Goal: Task Accomplishment & Management: Manage account settings

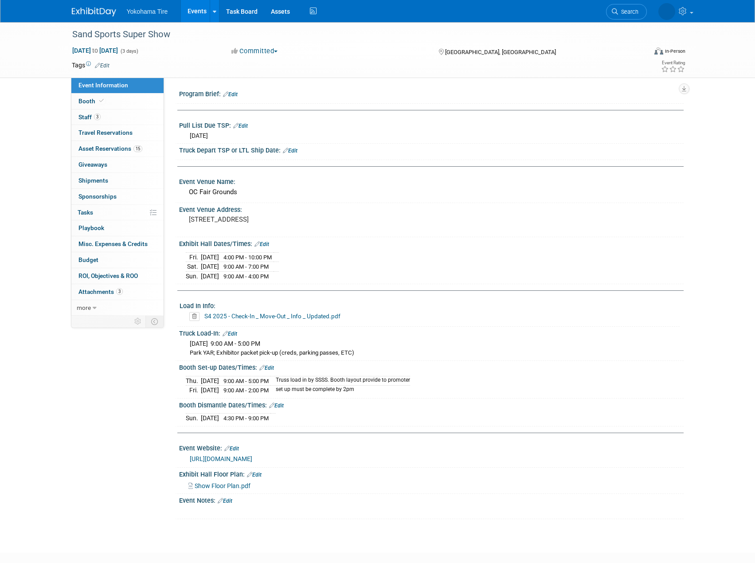
click at [232, 501] on link "Edit" at bounding box center [225, 501] width 15 height 6
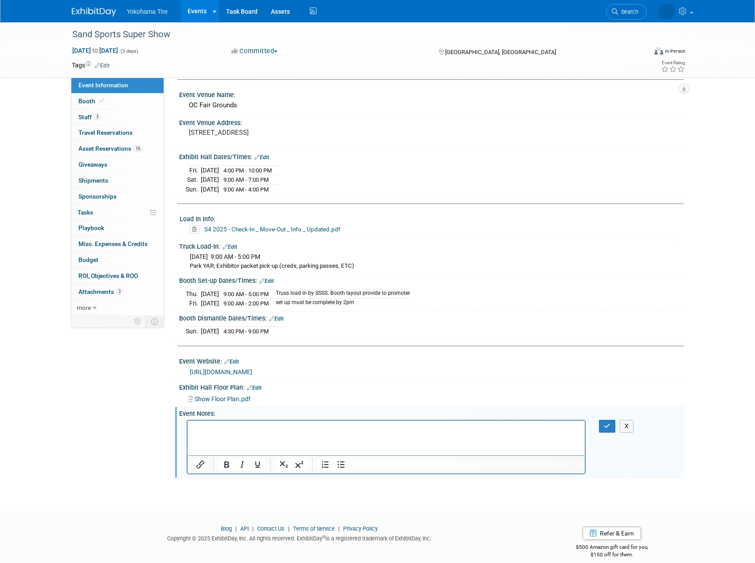
scroll to position [96, 0]
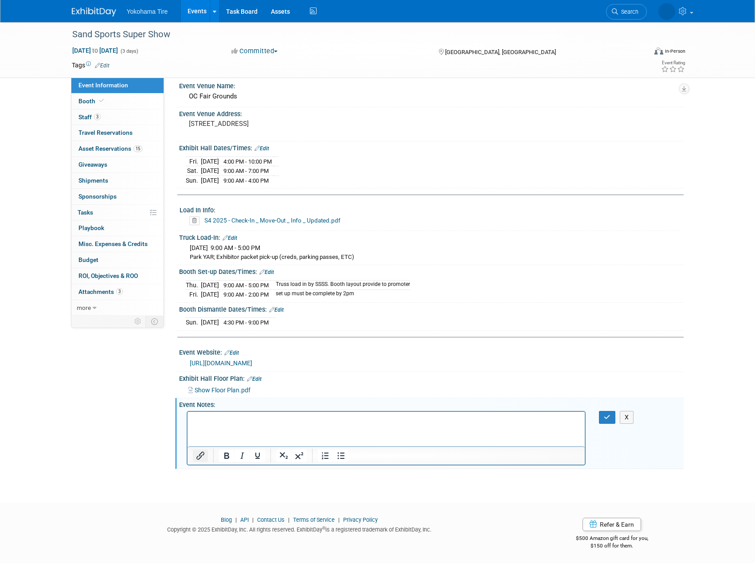
click at [201, 453] on icon "Insert/edit link" at bounding box center [200, 455] width 11 height 11
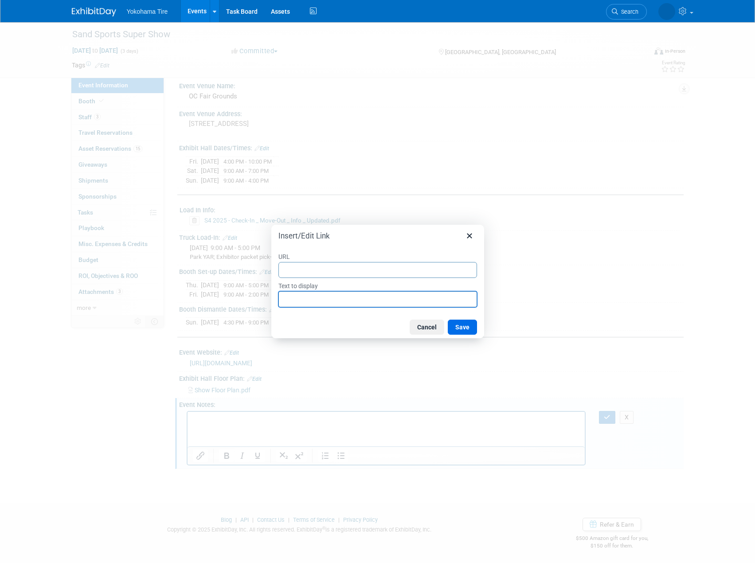
click at [303, 304] on input "Text to display" at bounding box center [377, 299] width 198 height 16
type input ">"
type input "Event Schedule"
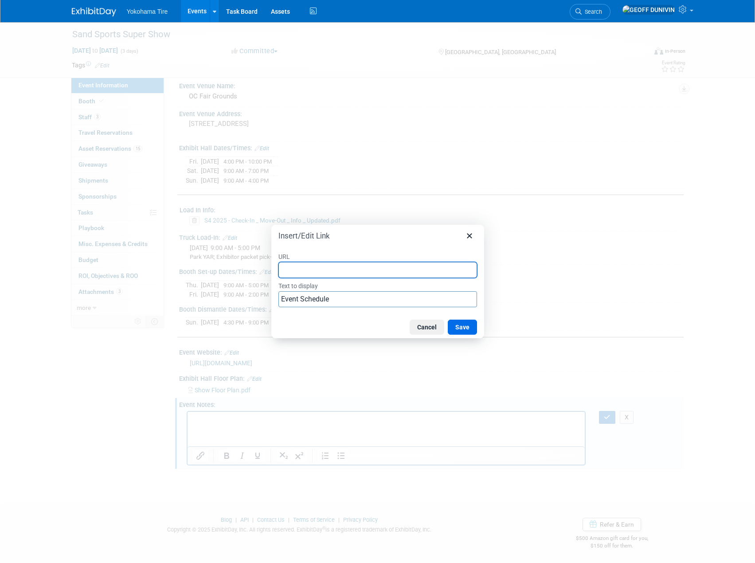
click at [370, 266] on input "URL" at bounding box center [377, 270] width 198 height 16
paste input "chrome-extension://efaidnbmnnnibpcajpcglclefindmkaj/https://champoffroad.com/wp…"
type input "chrome-extension://efaidnbmnnnibpcajpcglclefindmkaj/https://champoffroad.com/wp…"
click at [463, 324] on button "Save" at bounding box center [461, 326] width 29 height 15
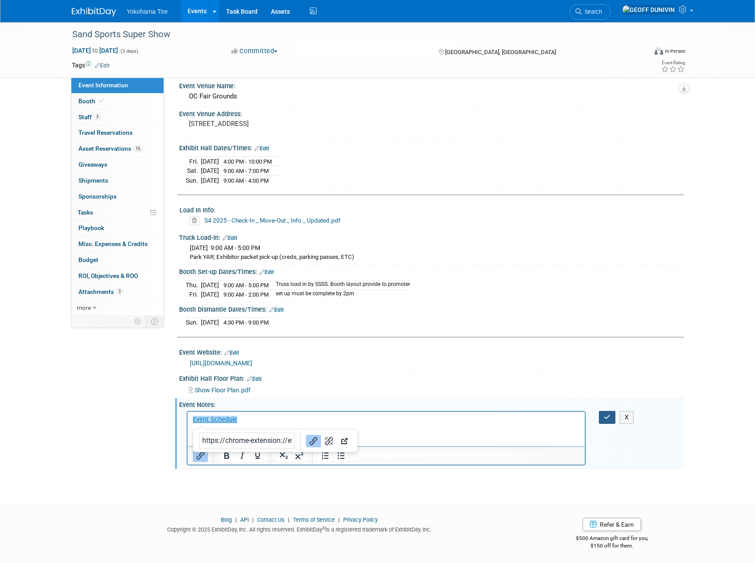
click at [605, 415] on icon "button" at bounding box center [606, 417] width 7 height 6
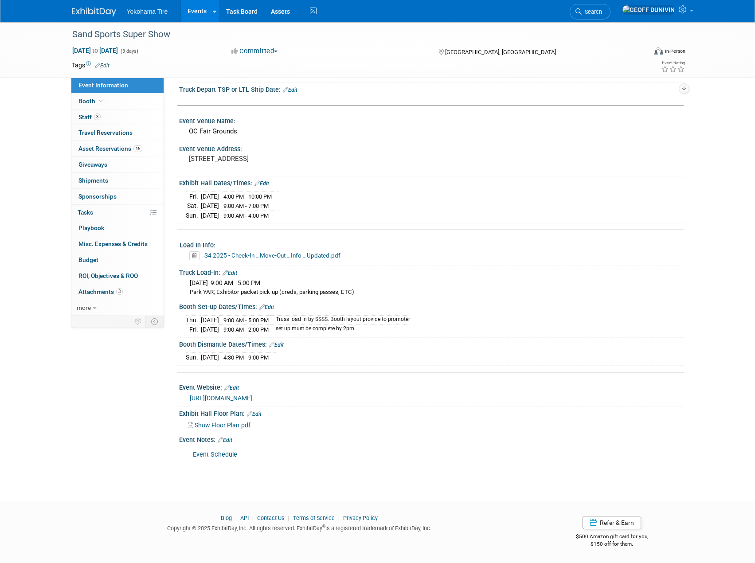
scroll to position [59, 0]
click at [213, 453] on link "Event Schedule" at bounding box center [215, 456] width 44 height 8
click at [228, 439] on link "Edit" at bounding box center [225, 442] width 15 height 6
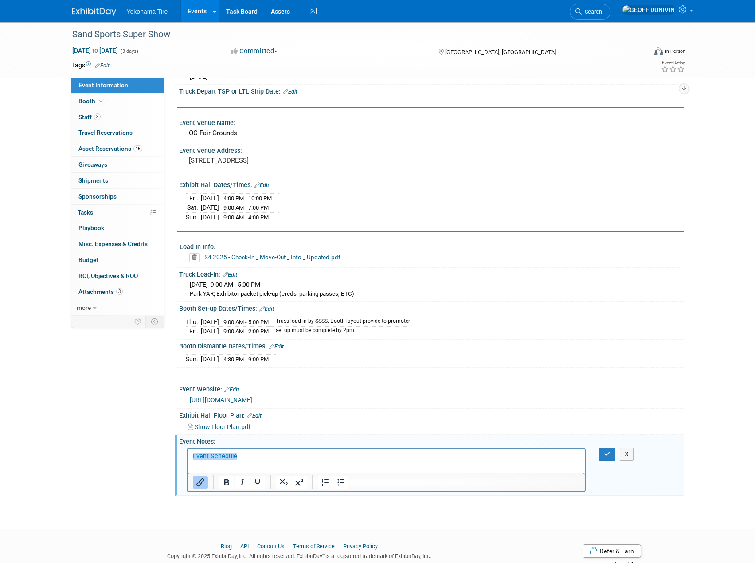
scroll to position [0, 0]
click at [201, 476] on button "Insert/edit link" at bounding box center [200, 482] width 15 height 12
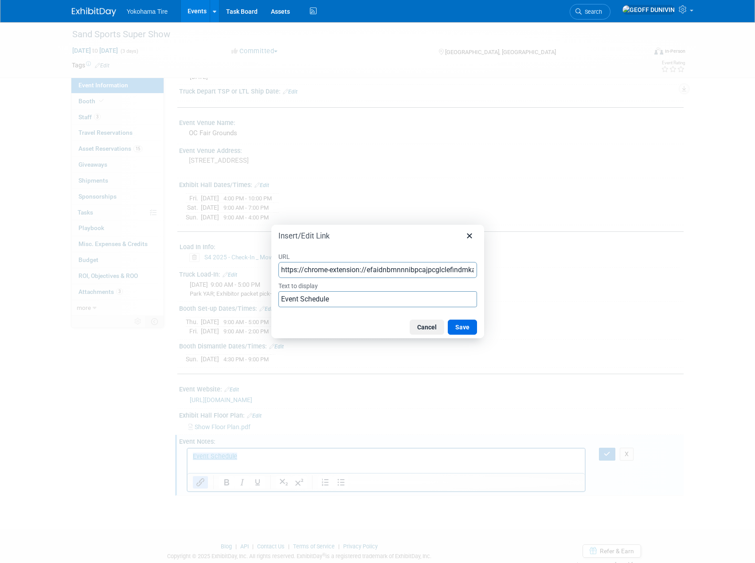
scroll to position [0, 280]
click at [358, 266] on input "https://chrome-extension://efaidnbmnnnibpcajpcglclefindmkaj/https://champoffroa…" at bounding box center [377, 270] width 198 height 16
type input "https://champoffroad.com/wp-content/uploads/2025_COR_EVENT_SCHEDULE_08.pdf"
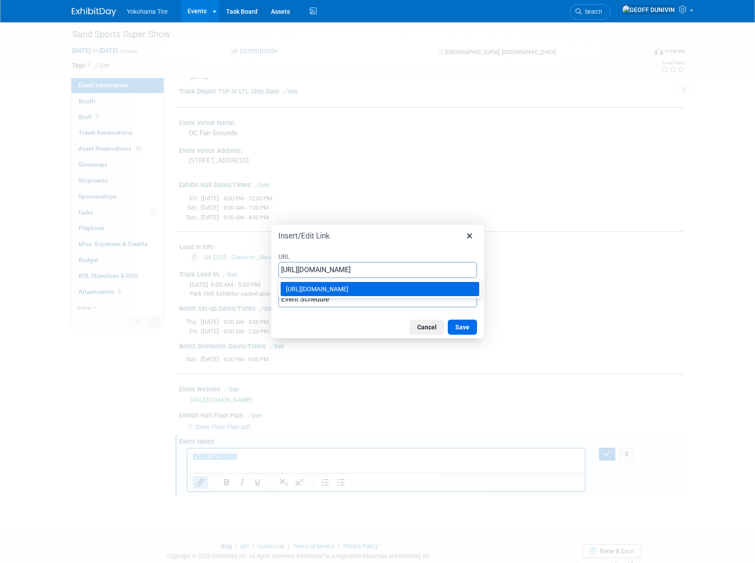
click at [393, 290] on div "https://champoffroad.com/wp-content/uploads/2025_COR_EVENT_SCHEDULE_08.pdf" at bounding box center [381, 289] width 190 height 11
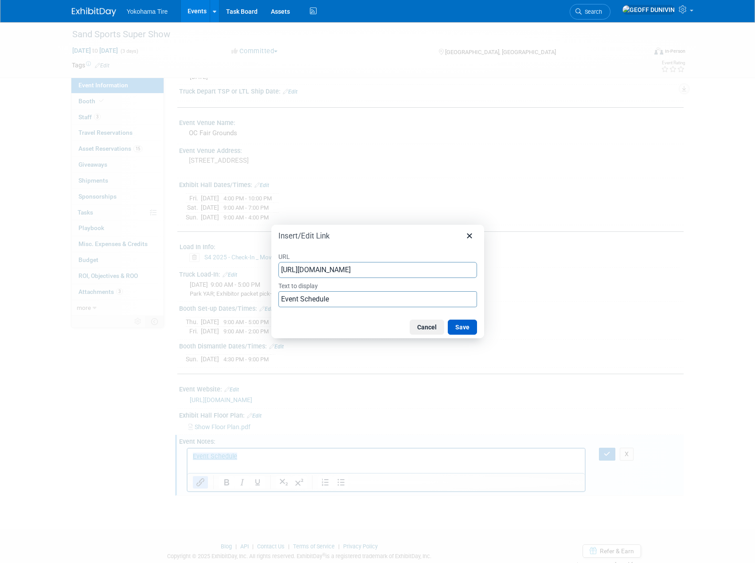
click at [469, 328] on button "Save" at bounding box center [461, 326] width 29 height 15
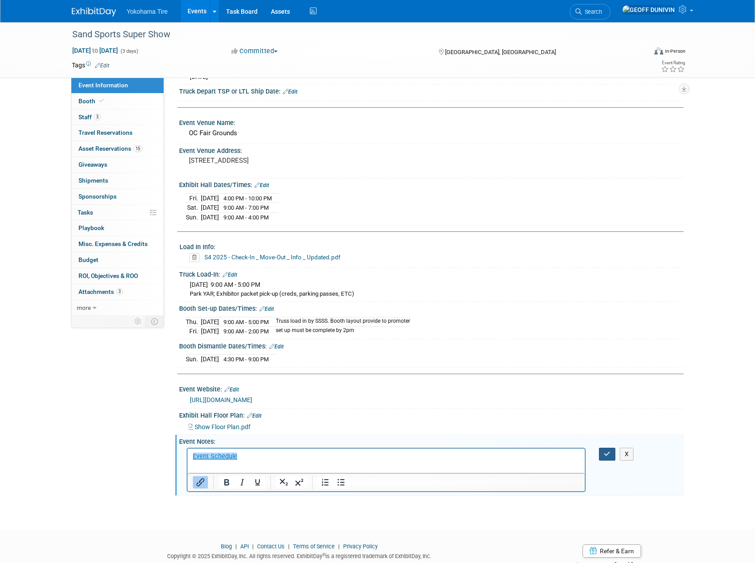
click at [607, 454] on icon "button" at bounding box center [606, 454] width 7 height 6
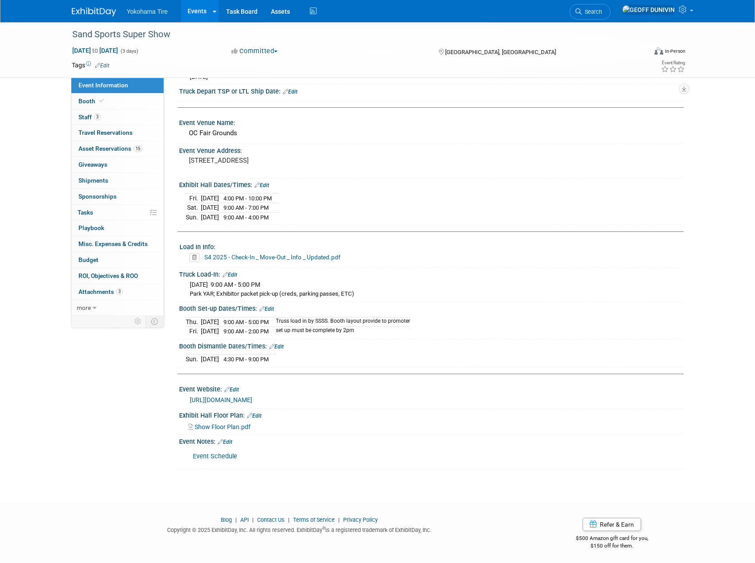
click at [222, 456] on link "Event Schedule" at bounding box center [215, 456] width 44 height 8
click at [191, 16] on link "Events" at bounding box center [197, 11] width 32 height 22
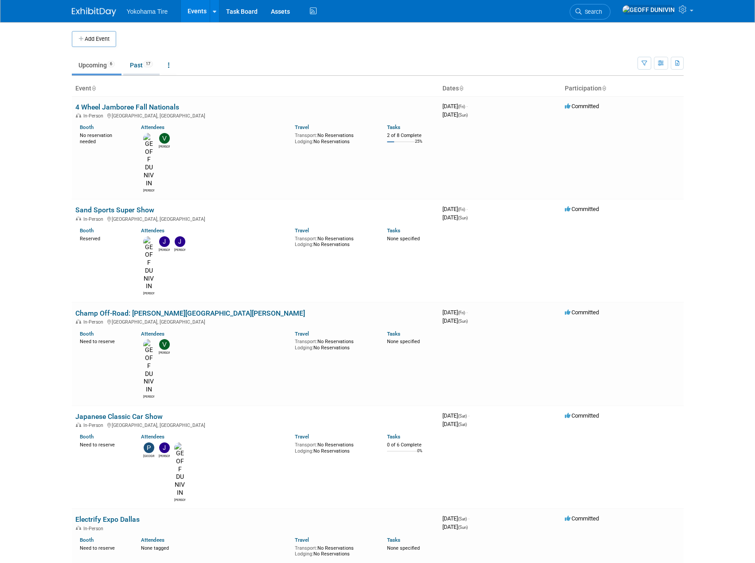
click at [135, 62] on link "Past 17" at bounding box center [141, 65] width 36 height 17
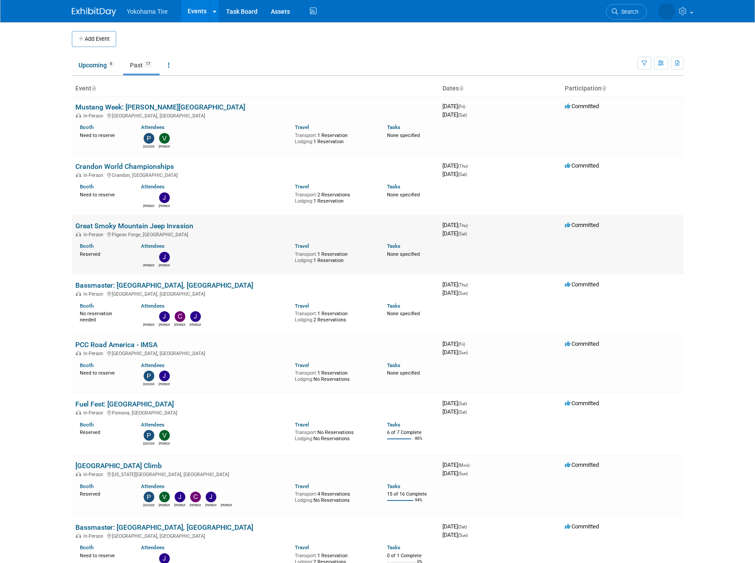
click at [131, 224] on link "Great Smoky Mountain Jeep Invasion" at bounding box center [134, 226] width 118 height 8
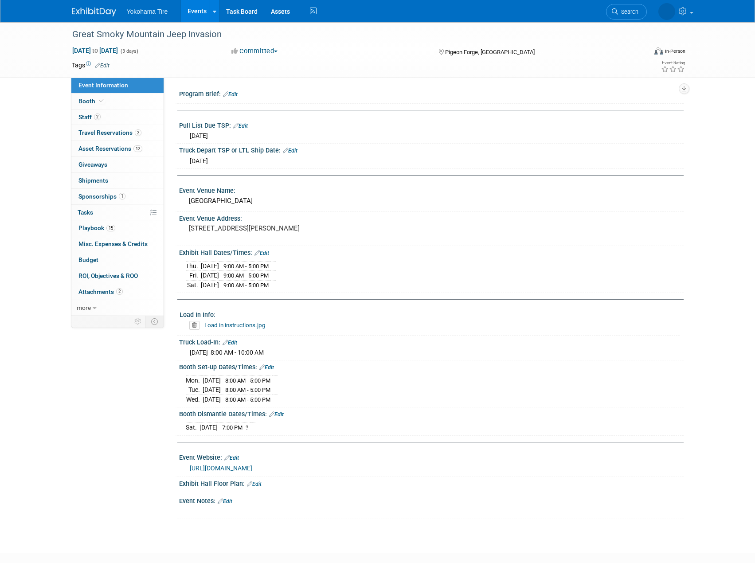
scroll to position [50, 0]
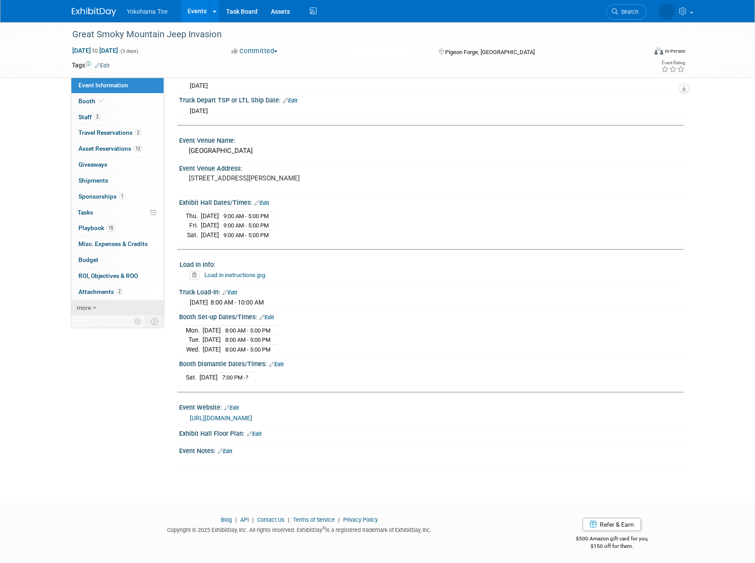
click at [106, 310] on link "more" at bounding box center [117, 308] width 92 height 16
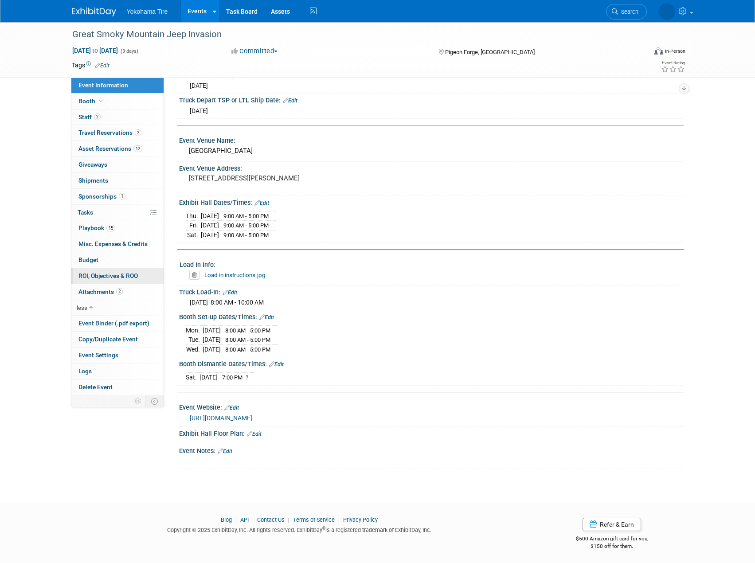
click at [124, 277] on span "ROI, Objectives & ROO 0" at bounding box center [107, 275] width 59 height 7
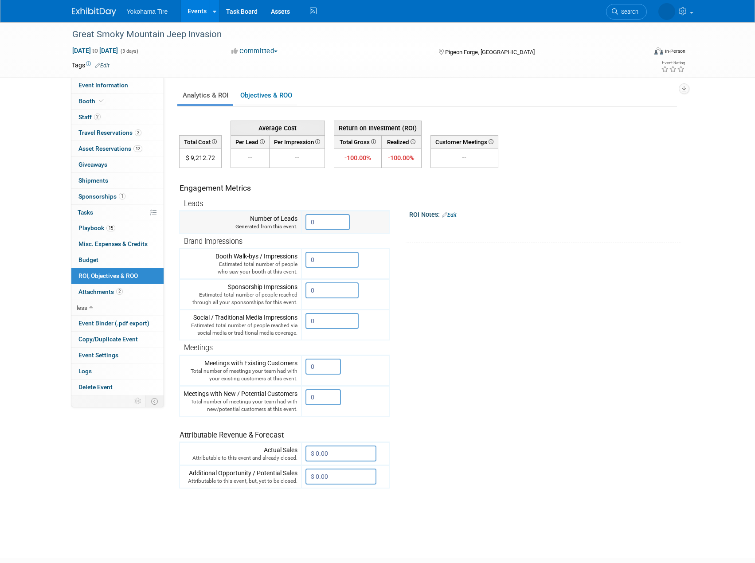
drag, startPoint x: 328, startPoint y: 222, endPoint x: 275, endPoint y: 224, distance: 52.8
click at [275, 224] on tr "Number of Leads Generated from this event. 0" at bounding box center [284, 222] width 210 height 23
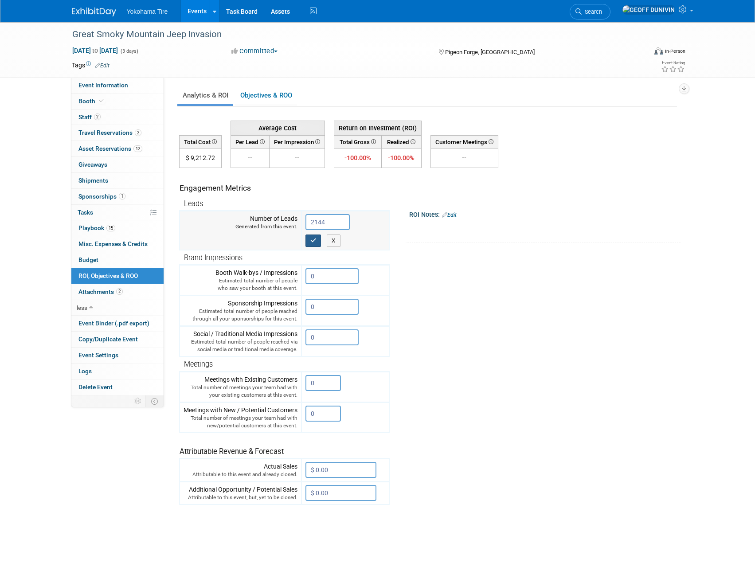
type input "2144"
click at [314, 236] on button "button" at bounding box center [313, 240] width 16 height 12
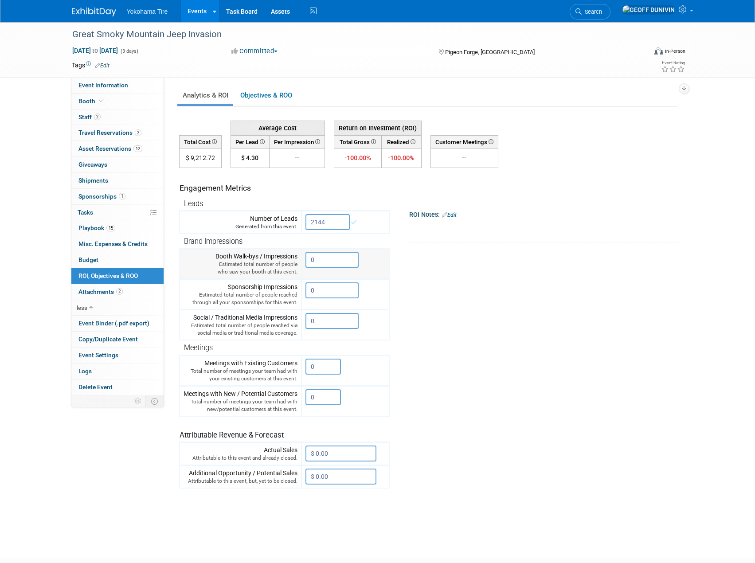
click at [327, 263] on input "0" at bounding box center [331, 260] width 53 height 16
drag, startPoint x: 327, startPoint y: 263, endPoint x: 307, endPoint y: 260, distance: 19.7
click at [307, 260] on input "0" at bounding box center [331, 260] width 53 height 16
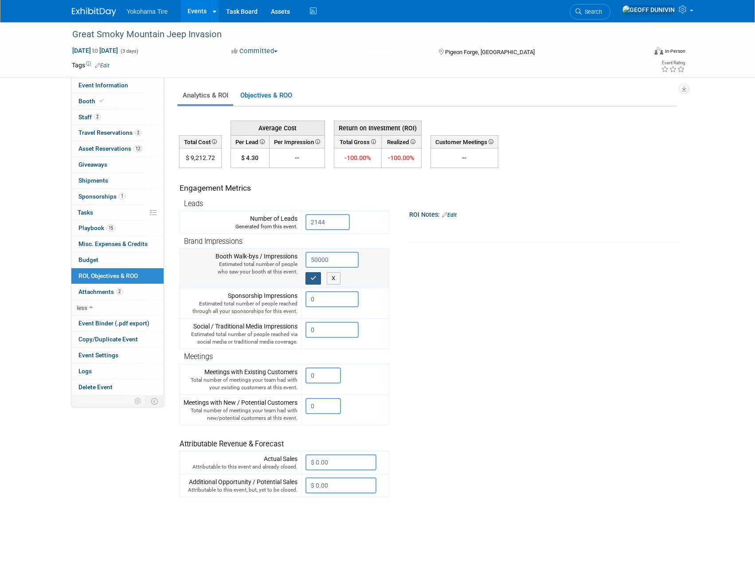
type input "50000"
click at [316, 276] on icon "button" at bounding box center [313, 278] width 6 height 6
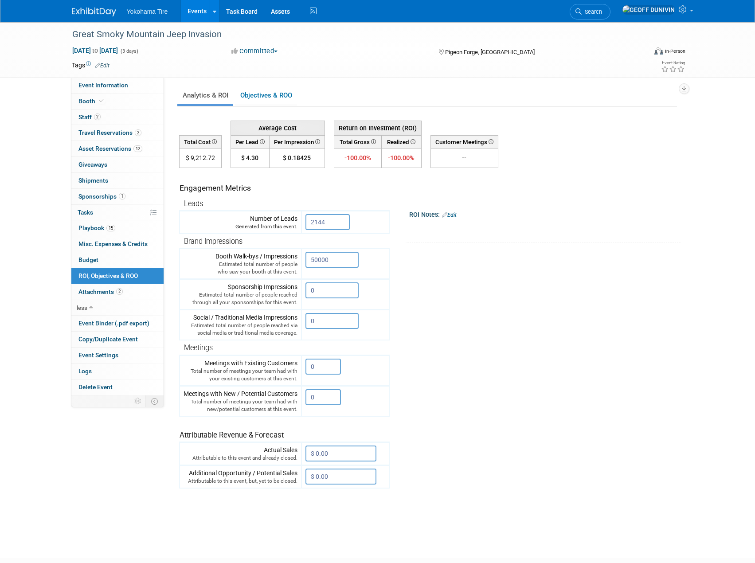
click at [506, 297] on tr "Engagement Metrics Leads Generated from this event. 2144 X Brand Impressions" at bounding box center [428, 328] width 498 height 320
click at [198, 13] on link "Events" at bounding box center [197, 11] width 32 height 22
